Goal: Task Accomplishment & Management: Manage account settings

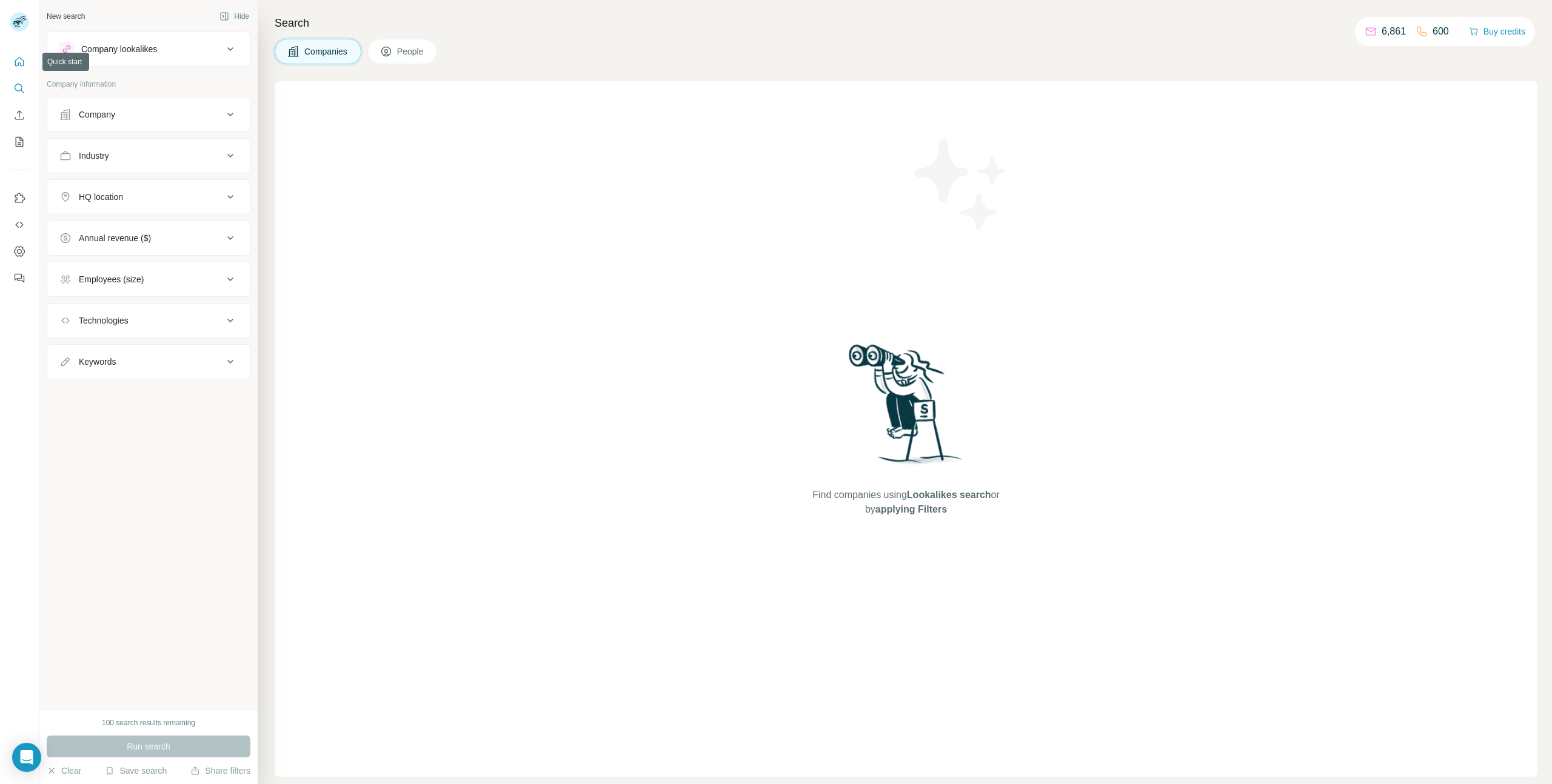
click at [20, 57] on icon "Quick start" at bounding box center [19, 61] width 12 height 12
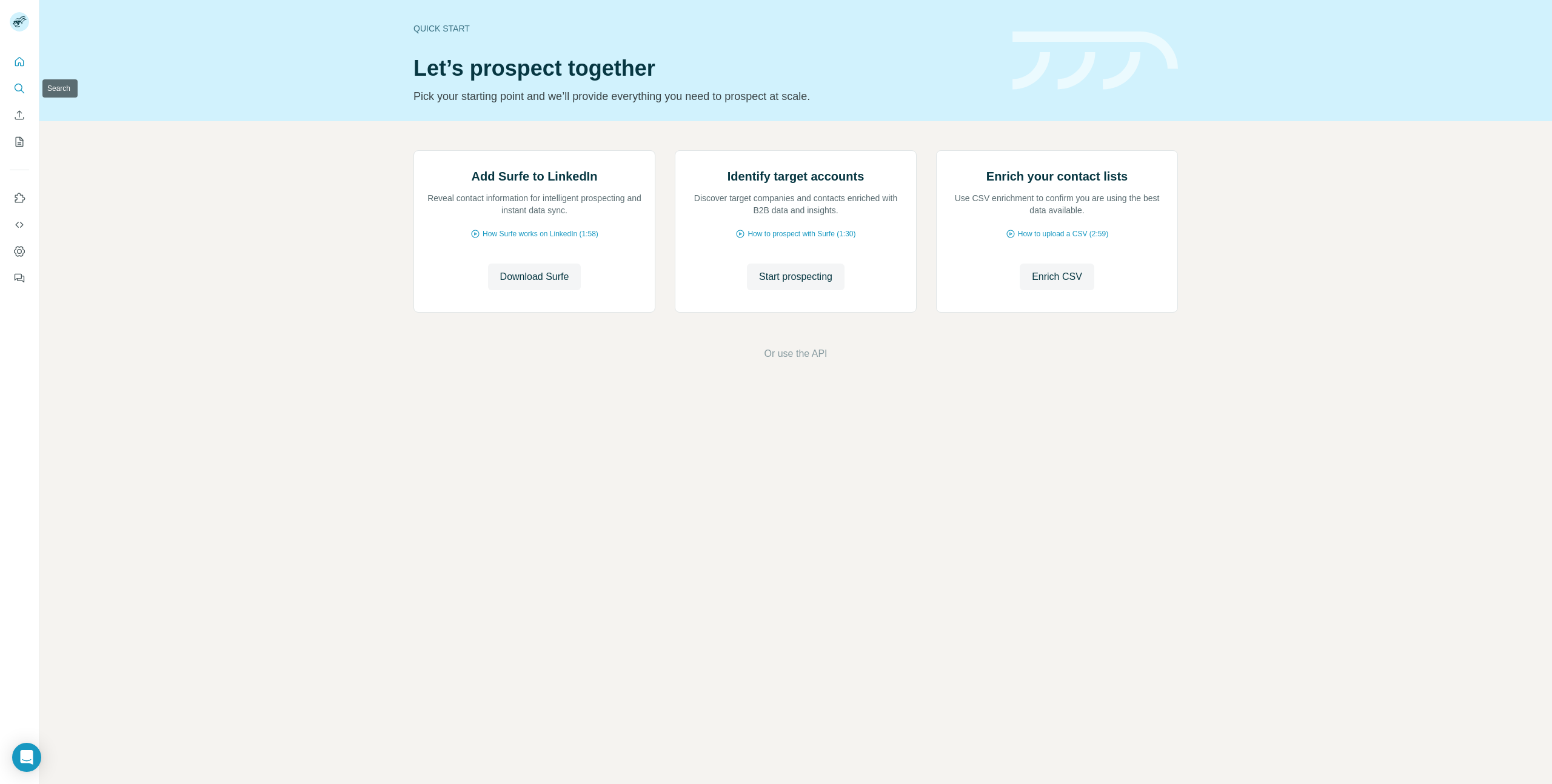
click at [23, 84] on icon "Search" at bounding box center [19, 88] width 12 height 12
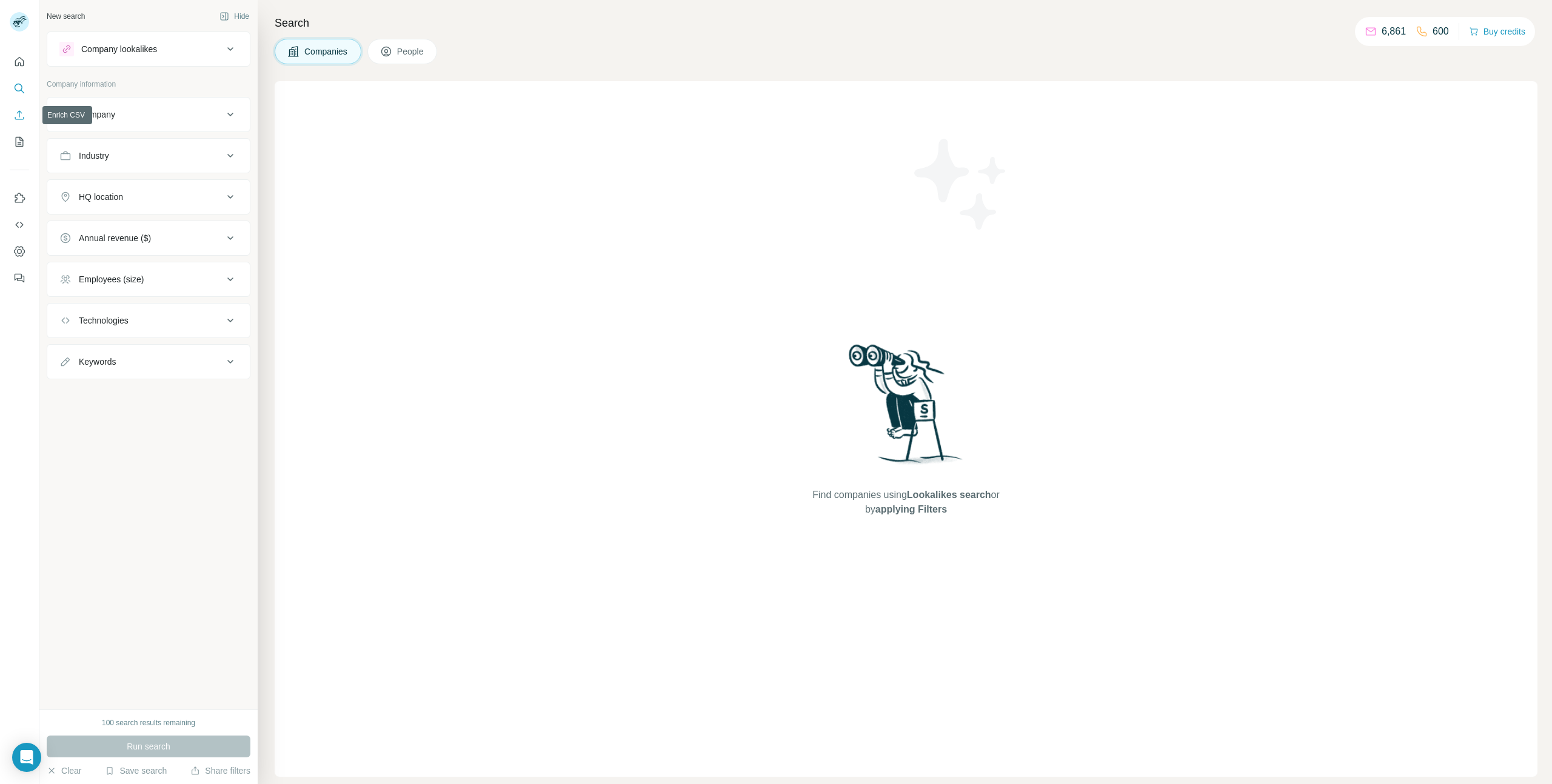
click at [22, 112] on icon "Enrich CSV" at bounding box center [19, 115] width 12 height 12
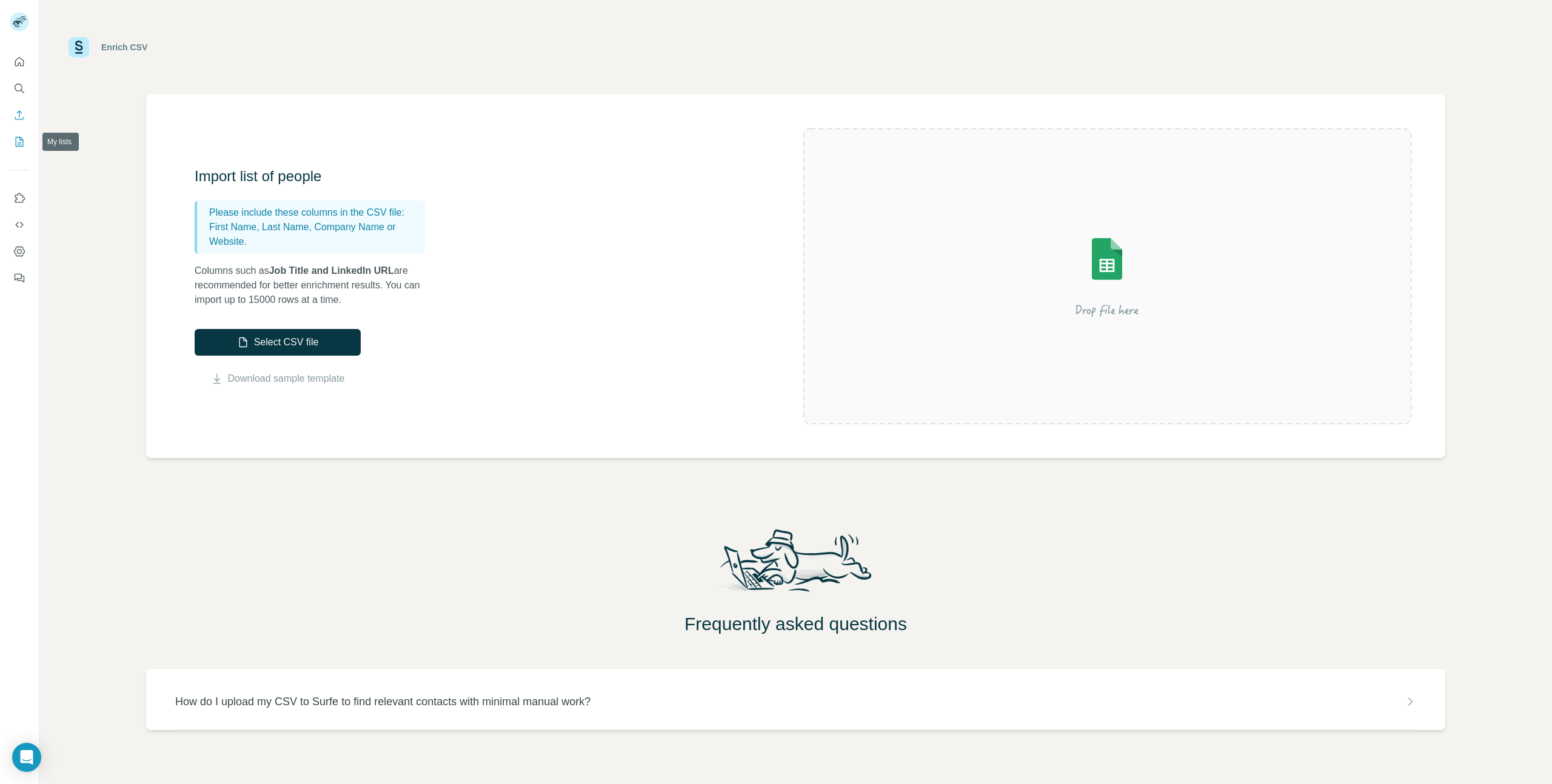
click at [19, 139] on icon "My lists" at bounding box center [19, 141] width 12 height 12
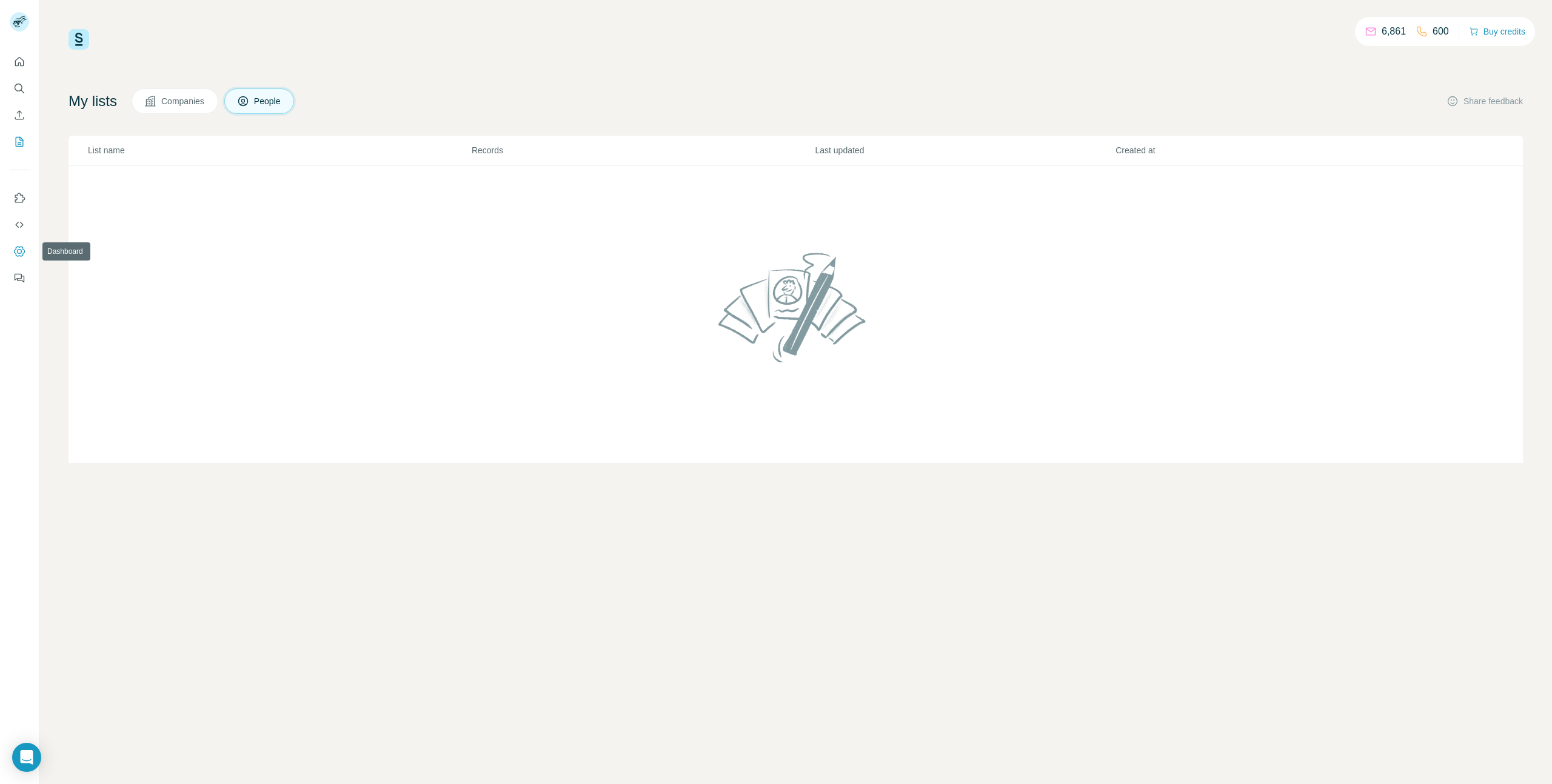
click at [17, 246] on icon "Dashboard" at bounding box center [19, 251] width 11 height 10
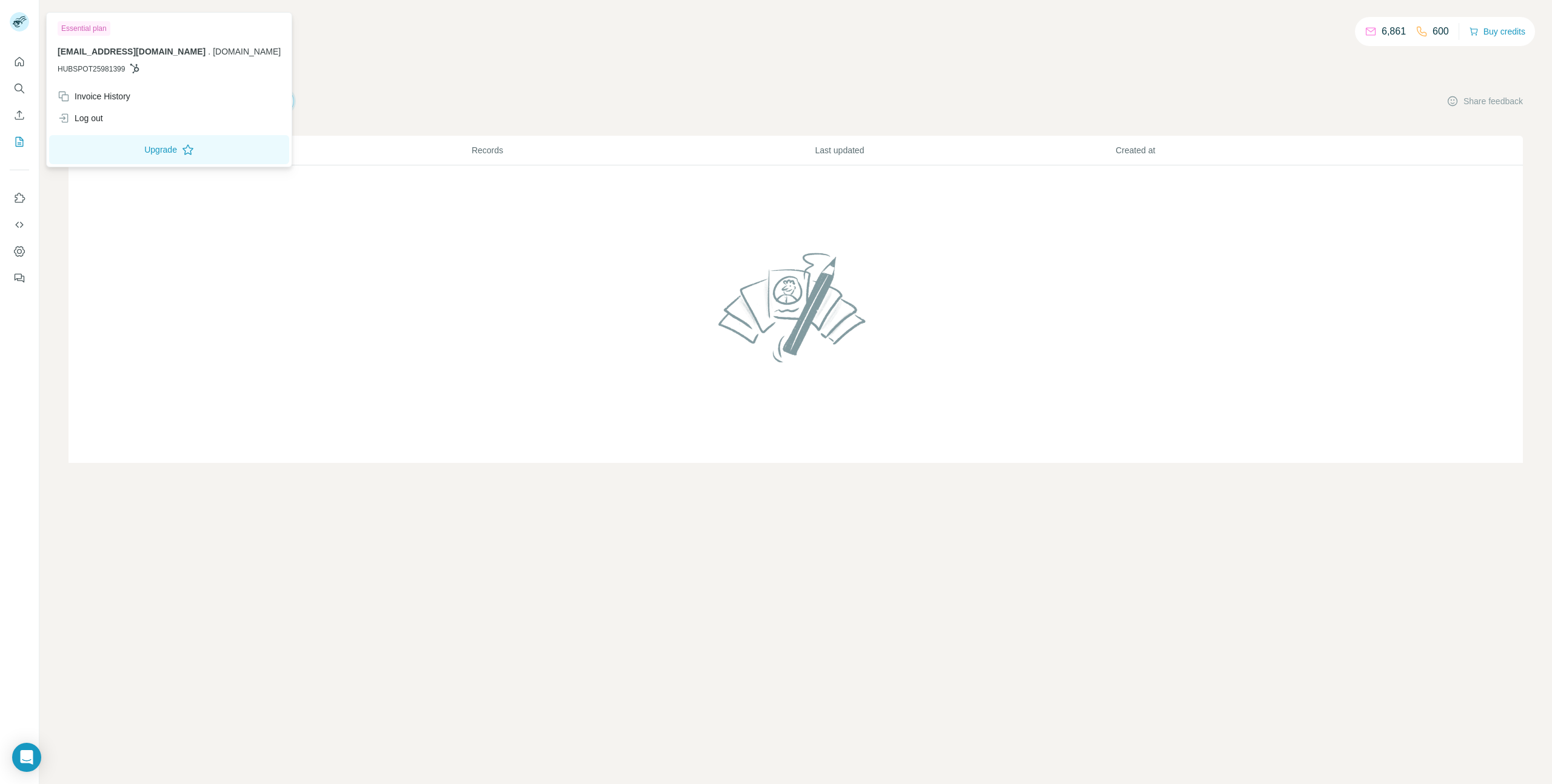
click at [22, 23] on rect at bounding box center [19, 22] width 19 height 19
click at [88, 28] on div "Essential plan" at bounding box center [84, 29] width 53 height 15
click at [98, 94] on div "Invoice History" at bounding box center [94, 96] width 73 height 12
click at [611, 80] on div "6,861 600 Buy credits My lists Companies People Share feedback List name Record…" at bounding box center [796, 246] width 1454 height 434
